Goal: Task Accomplishment & Management: Manage account settings

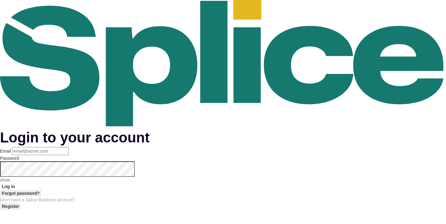
type input "[EMAIL_ADDRESS][DOMAIN_NAME]"
click at [293, 176] on p "show" at bounding box center [223, 179] width 446 height 6
click at [17, 183] on button "Log in" at bounding box center [8, 186] width 17 height 7
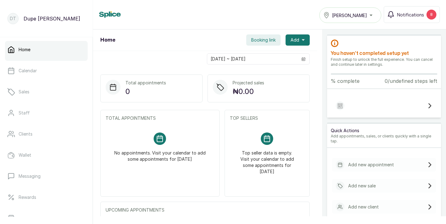
click at [375, 15] on div "Tasala Ikoyi" at bounding box center [350, 14] width 54 height 7
